Goal: Task Accomplishment & Management: Complete application form

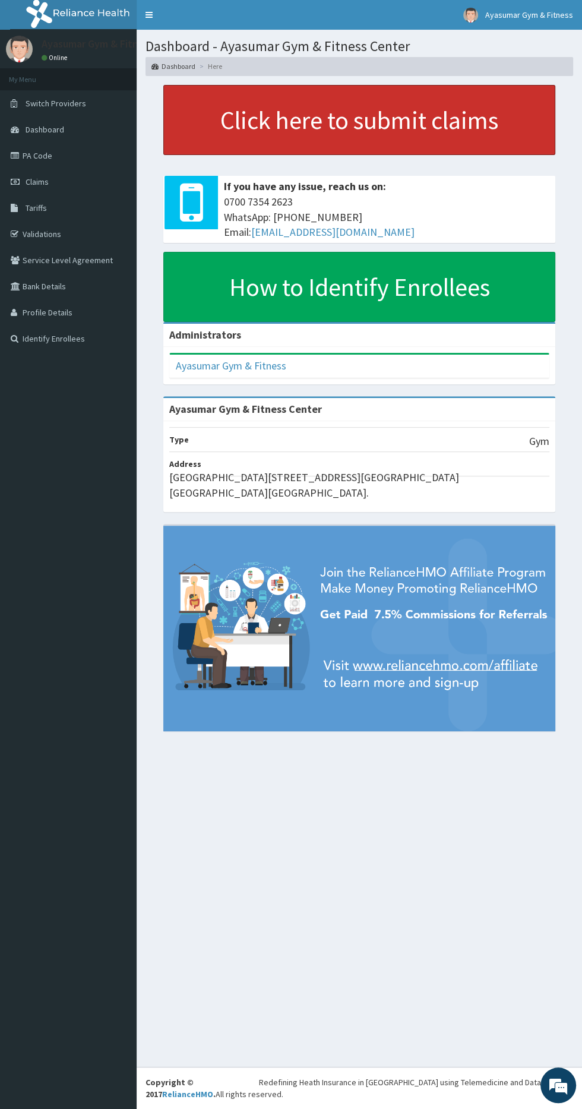
click at [454, 137] on link "Click here to submit claims" at bounding box center [359, 120] width 392 height 70
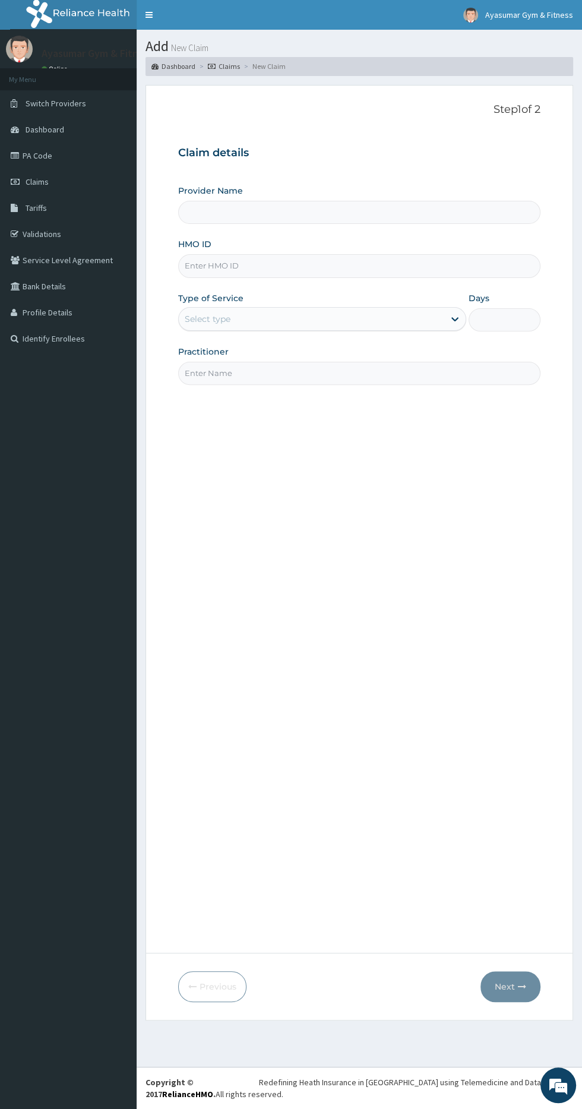
type input "Ayasumar Gym & Fitness Center"
type input "1"
click at [327, 270] on input "HMO ID" at bounding box center [359, 265] width 362 height 23
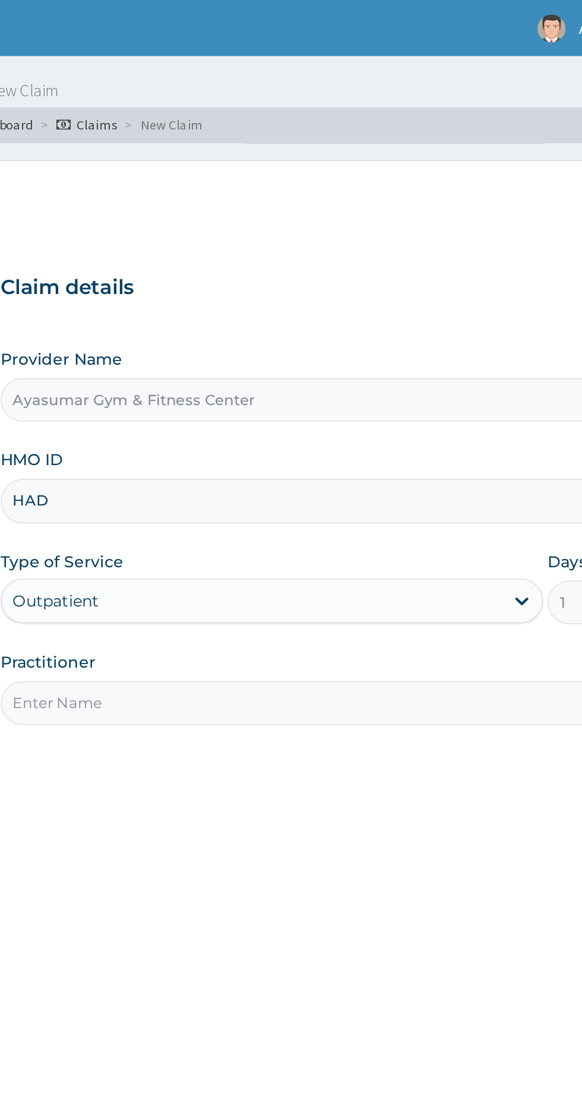
type input "HAD/10004/A"
click at [335, 368] on input "Practitioner" at bounding box center [359, 373] width 362 height 23
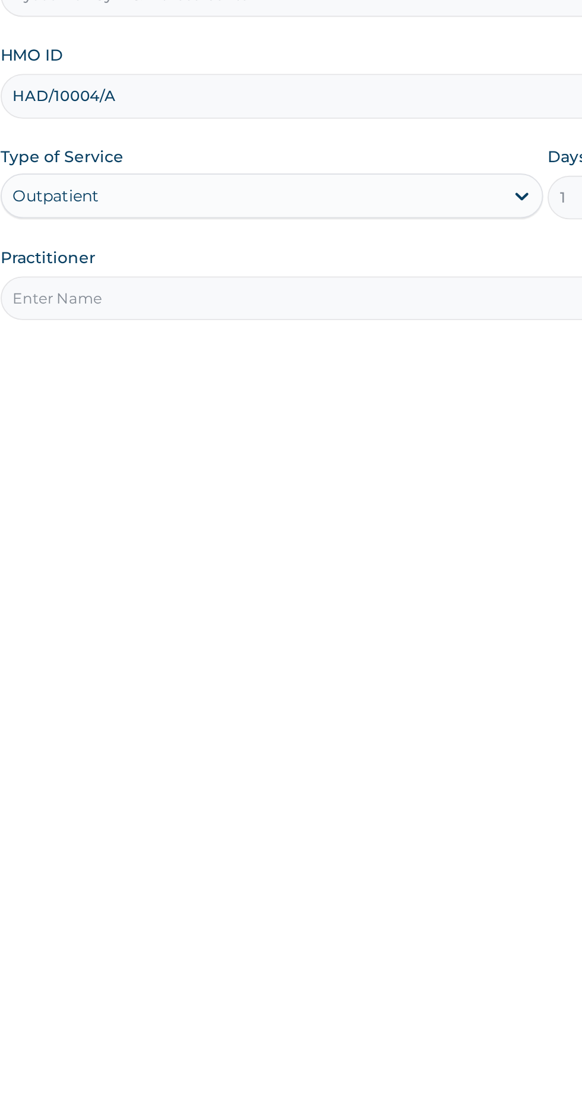
type input "COACH BEAM"
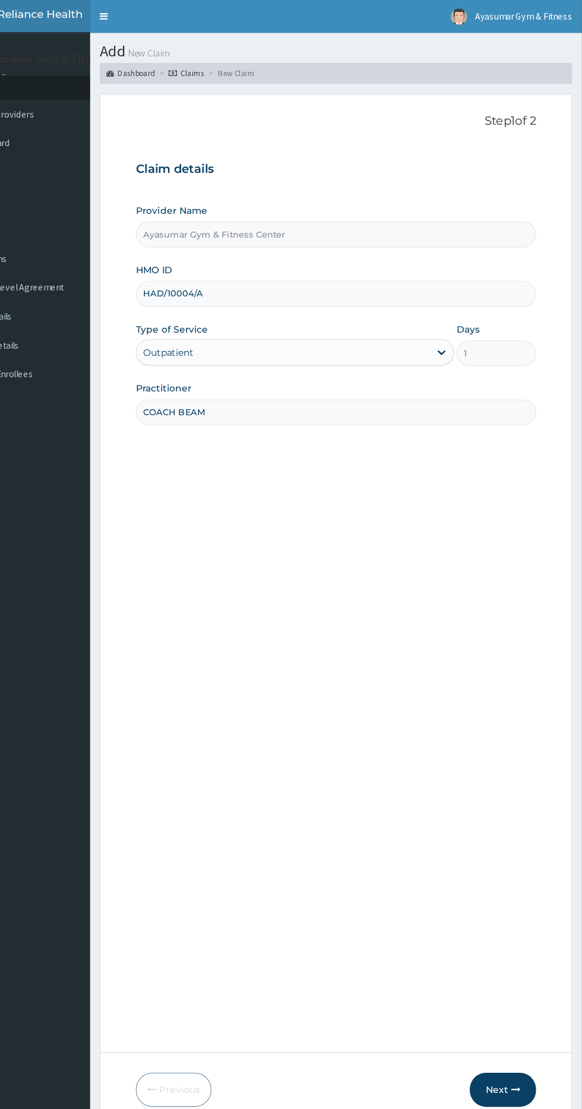
click at [510, 983] on button "Next" at bounding box center [511, 987] width 60 height 31
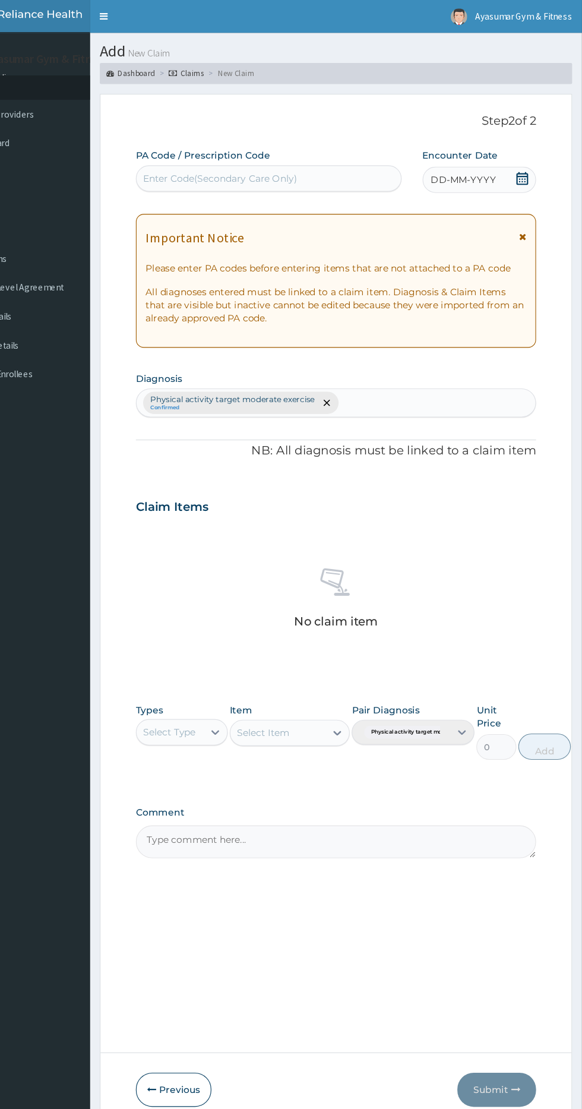
click at [529, 166] on icon at bounding box center [528, 162] width 12 height 12
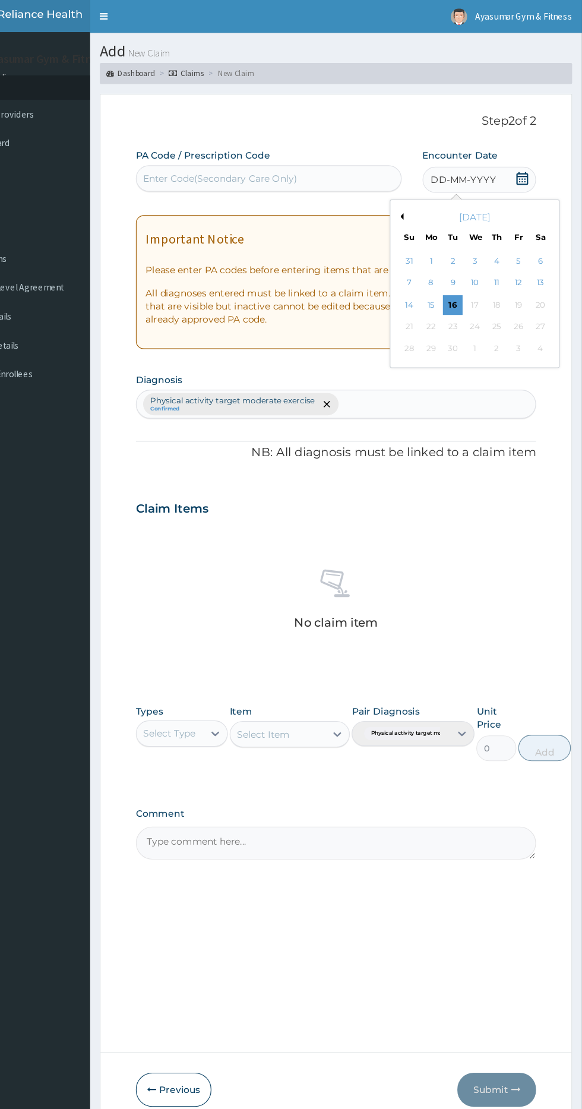
click at [465, 276] on div "16" at bounding box center [465, 276] width 18 height 18
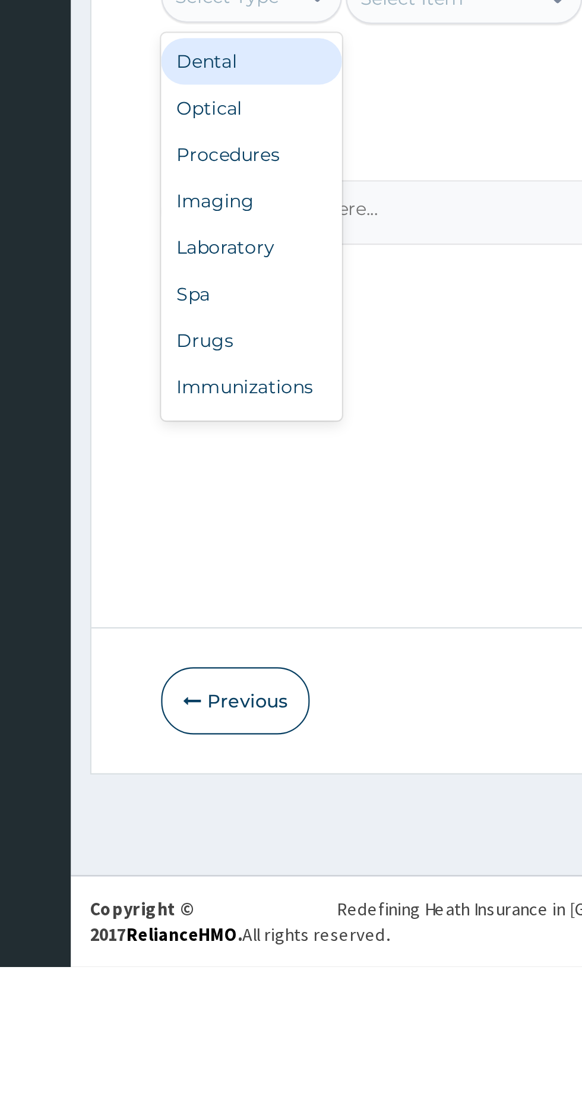
scroll to position [40, 0]
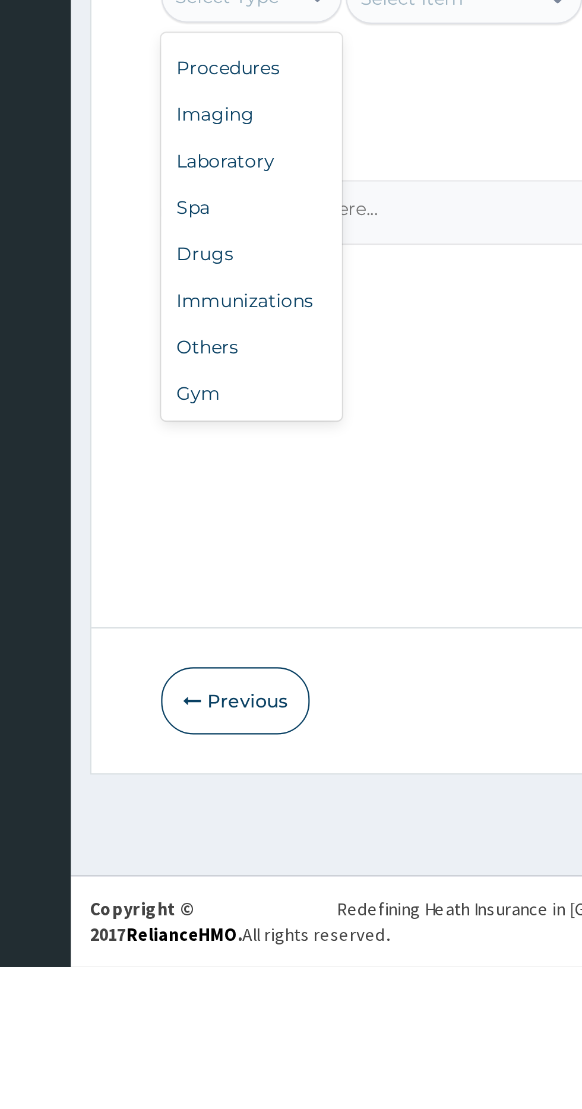
click at [242, 853] on div "Gym" at bounding box center [219, 845] width 83 height 21
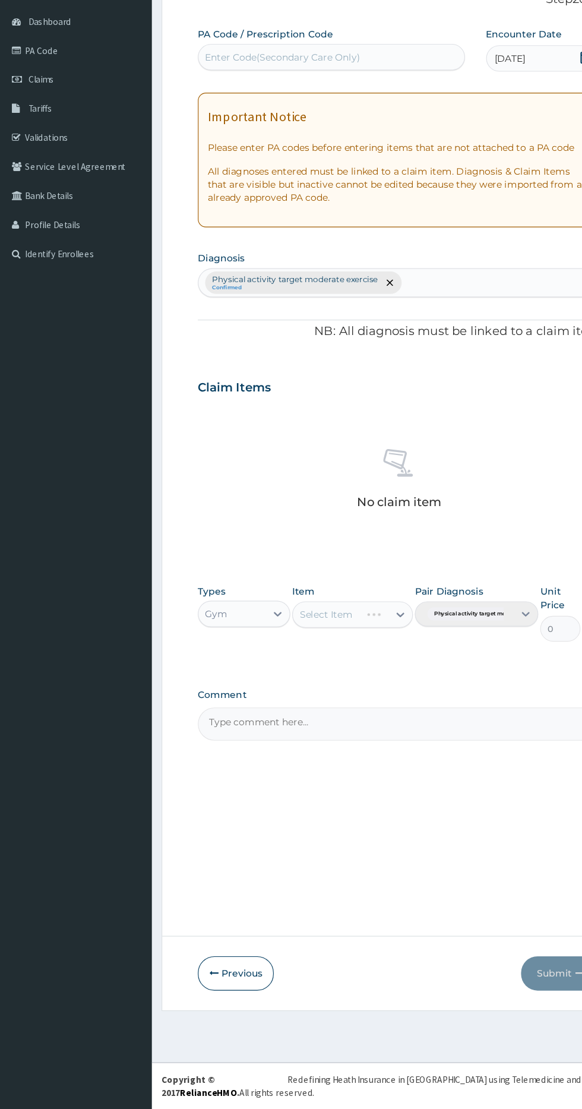
scroll to position [0, 0]
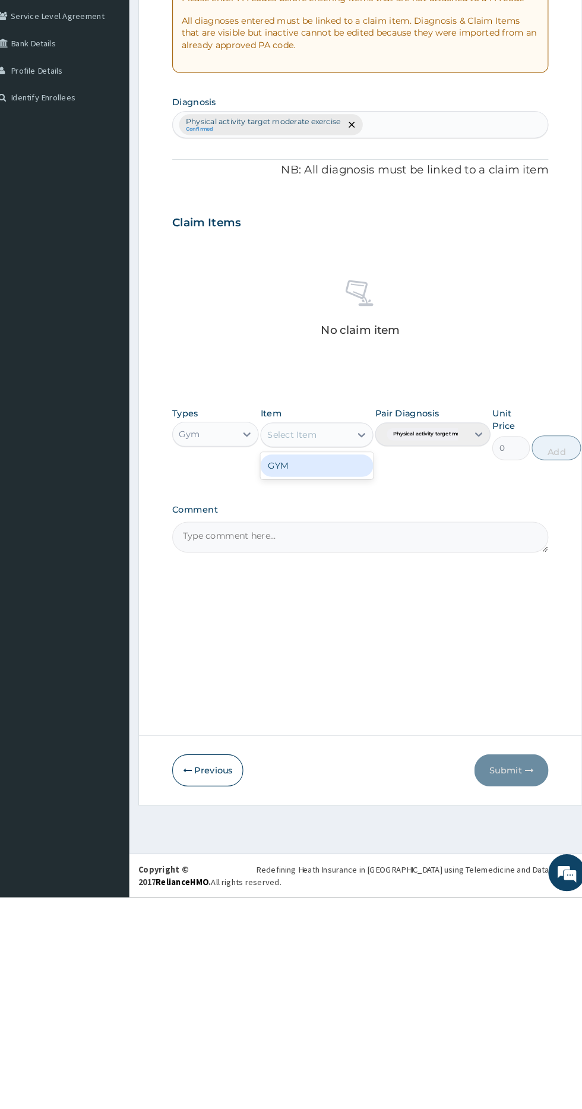
click at [317, 695] on div "GYM" at bounding box center [317, 693] width 109 height 21
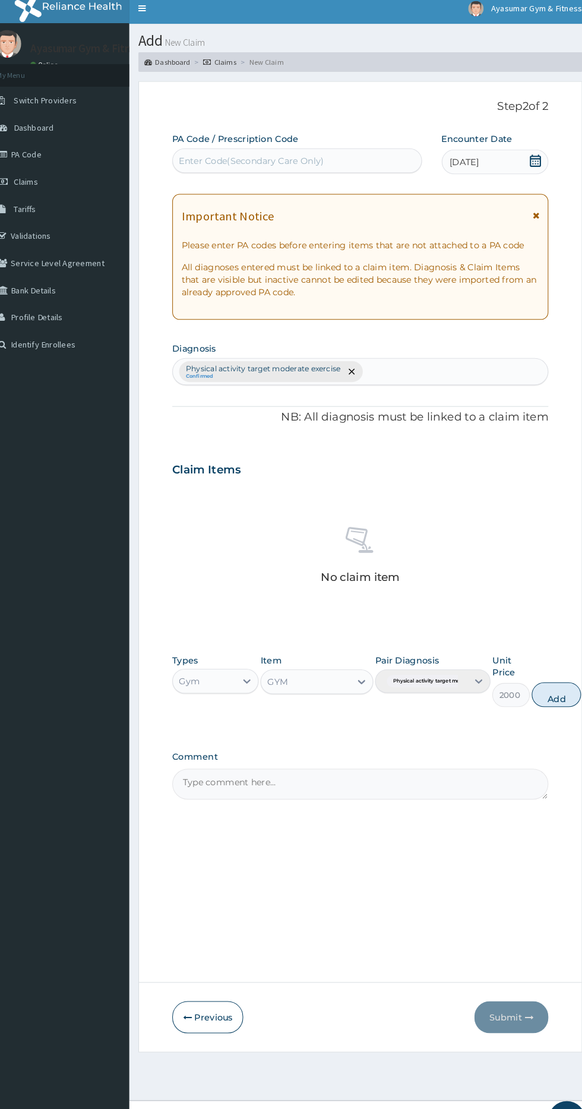
click at [542, 683] on button "Add" at bounding box center [549, 676] width 48 height 24
type input "0"
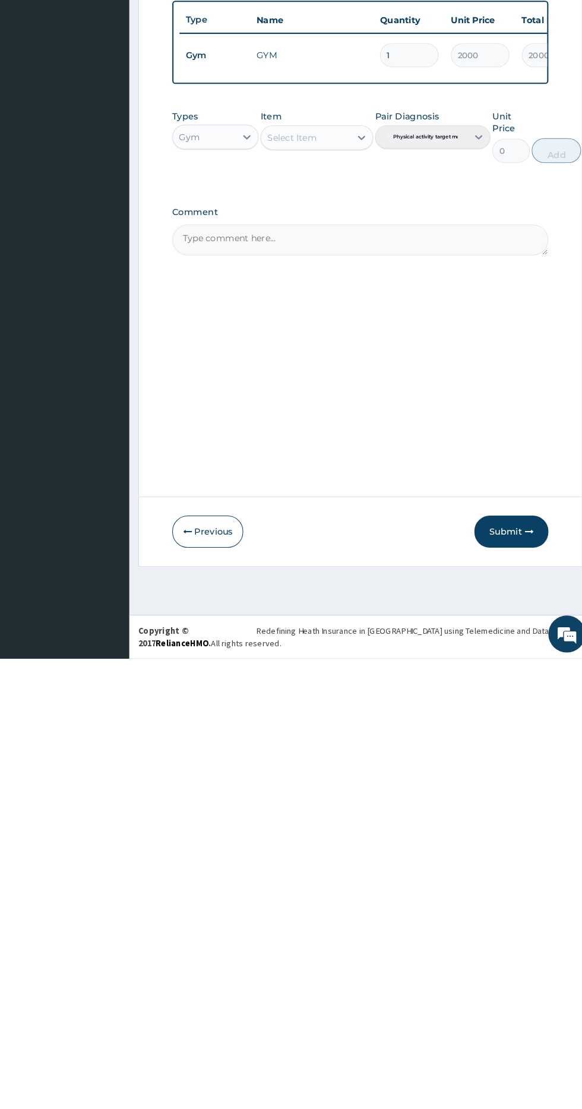
click at [514, 992] on button "Submit" at bounding box center [504, 987] width 71 height 31
